Goal: Download file/media

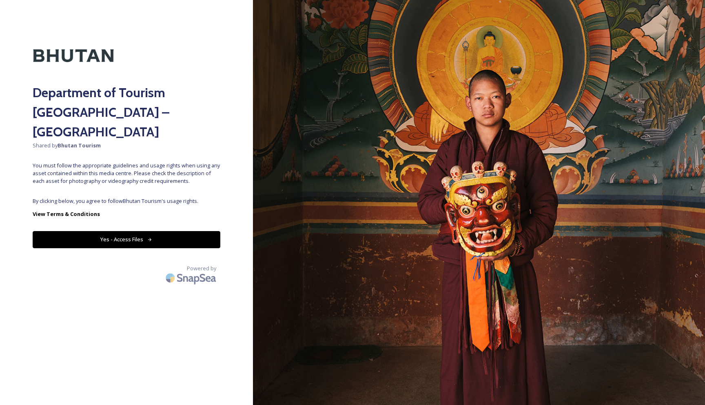
click at [133, 231] on button "Yes - Access Files" at bounding box center [127, 239] width 188 height 17
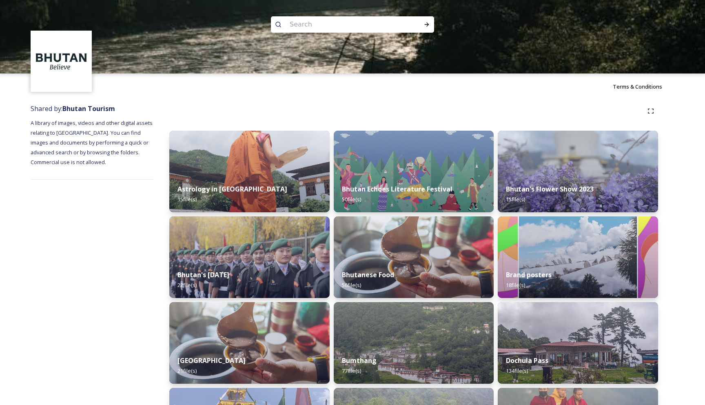
click at [299, 26] on input at bounding box center [341, 24] width 112 height 18
type input "paro"
click at [426, 19] on div "Run Search" at bounding box center [426, 24] width 15 height 15
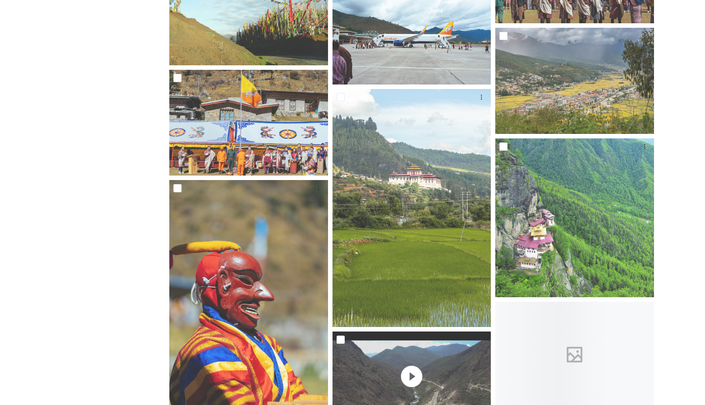
scroll to position [814, 0]
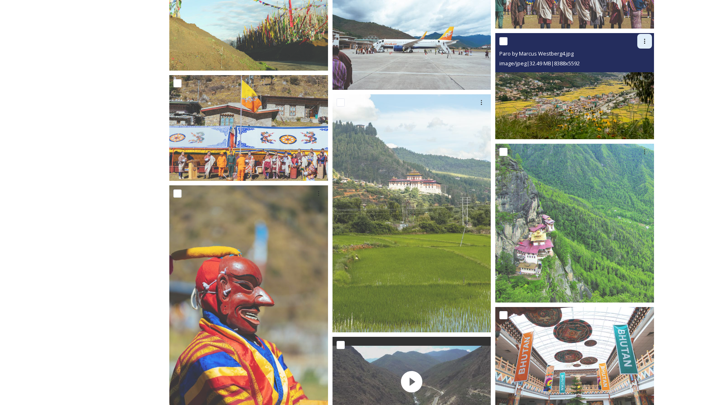
click at [642, 42] on icon at bounding box center [644, 41] width 7 height 7
click at [634, 73] on span "Download" at bounding box center [634, 75] width 25 height 8
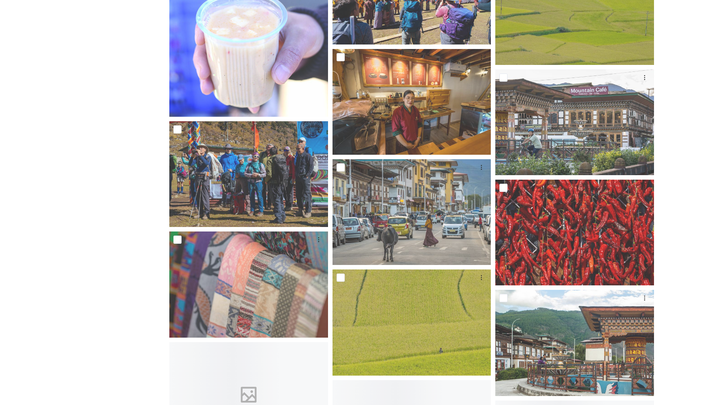
scroll to position [1972, 0]
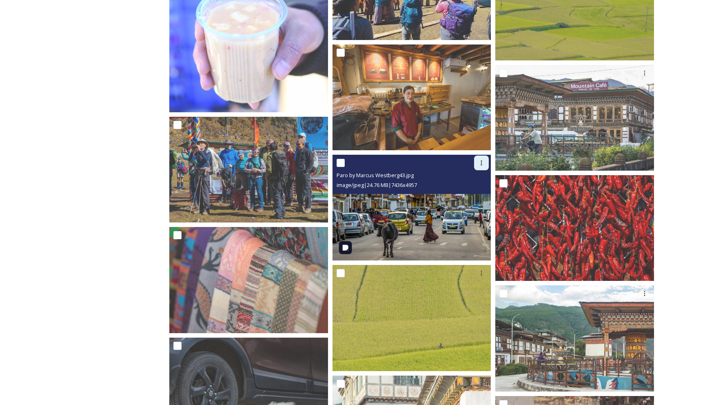
click at [481, 161] on icon at bounding box center [481, 162] width 7 height 7
click at [470, 198] on span "Download" at bounding box center [471, 197] width 25 height 8
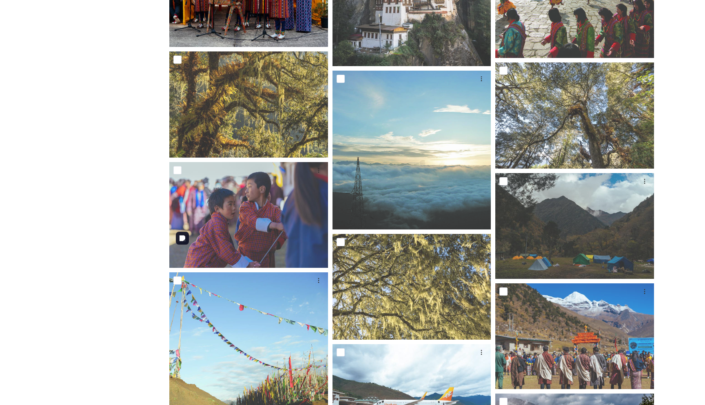
scroll to position [0, 0]
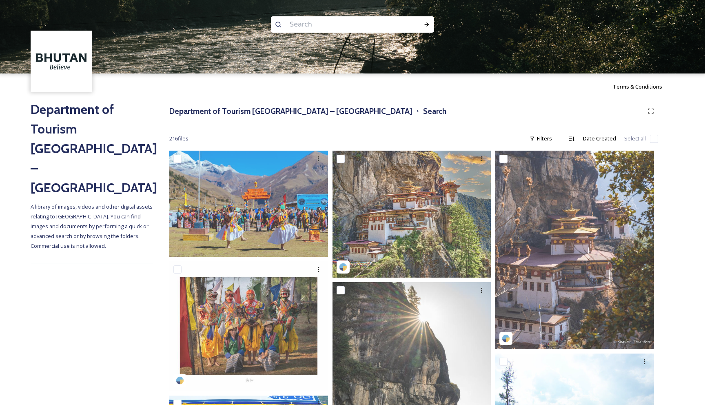
click at [301, 30] on input at bounding box center [341, 24] width 112 height 18
type input "wangdicholing palace"
click at [424, 24] on icon at bounding box center [426, 24] width 7 height 7
